Goal: Contribute content: Add original content to the website for others to see

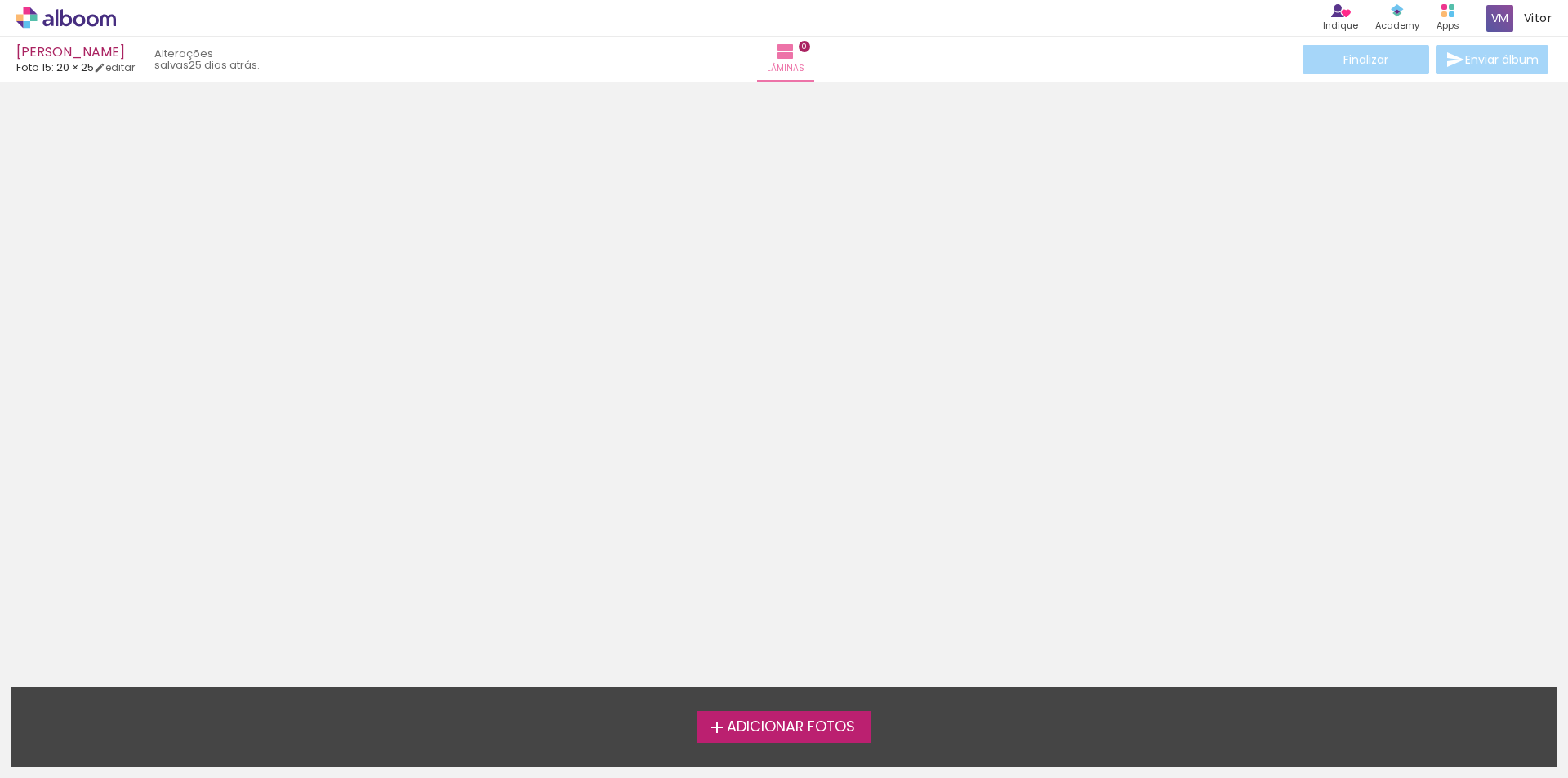
click at [789, 721] on span "Adicionar Fotos" at bounding box center [790, 727] width 128 height 14
click at [0, 0] on input "file" at bounding box center [0, 0] width 0 height 0
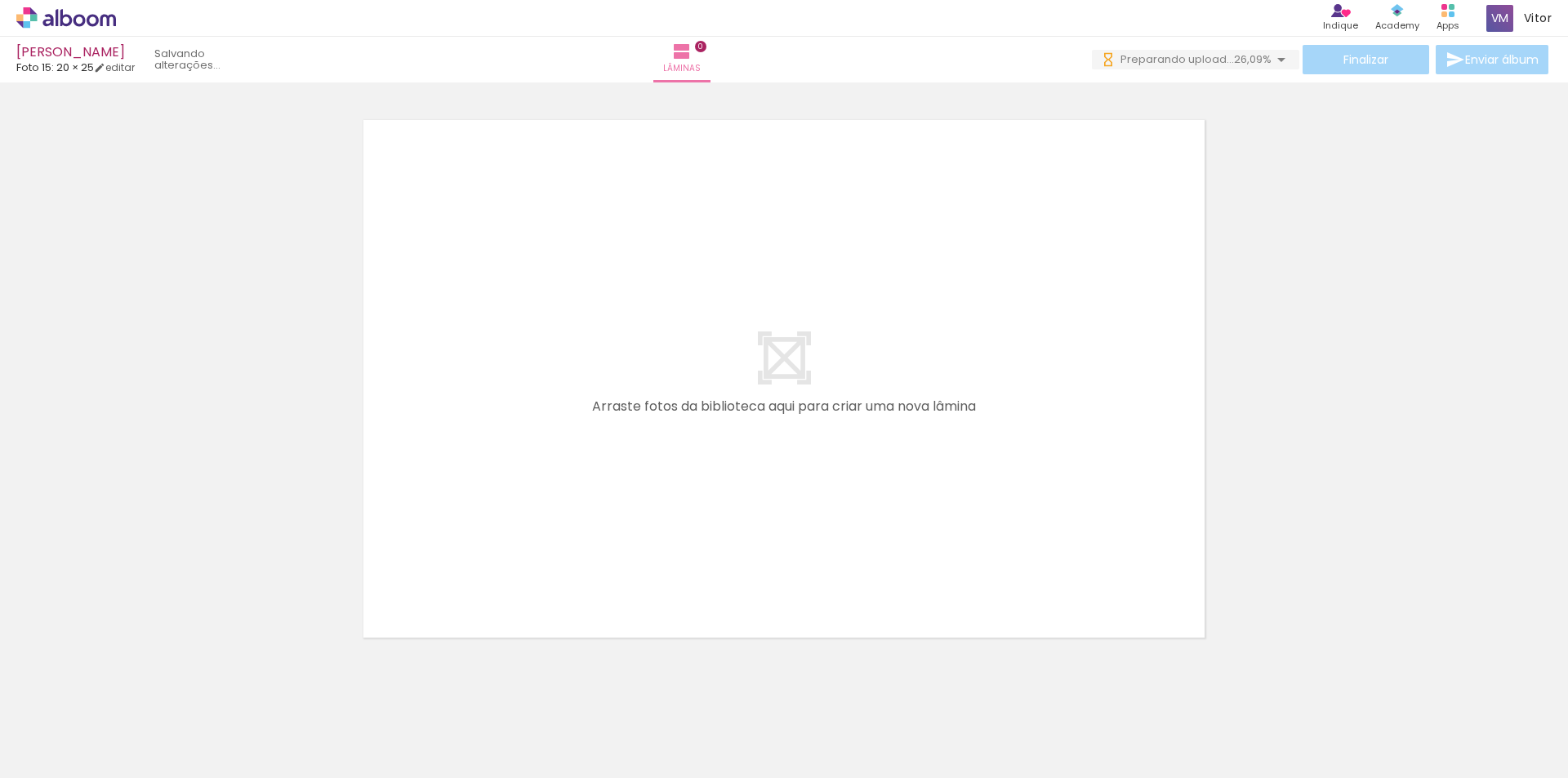
scroll to position [0, 12282]
click at [1271, 53] on iron-icon at bounding box center [1281, 59] width 20 height 20
click at [1348, 150] on div at bounding box center [784, 358] width 1568 height 582
